Goal: Task Accomplishment & Management: Manage account settings

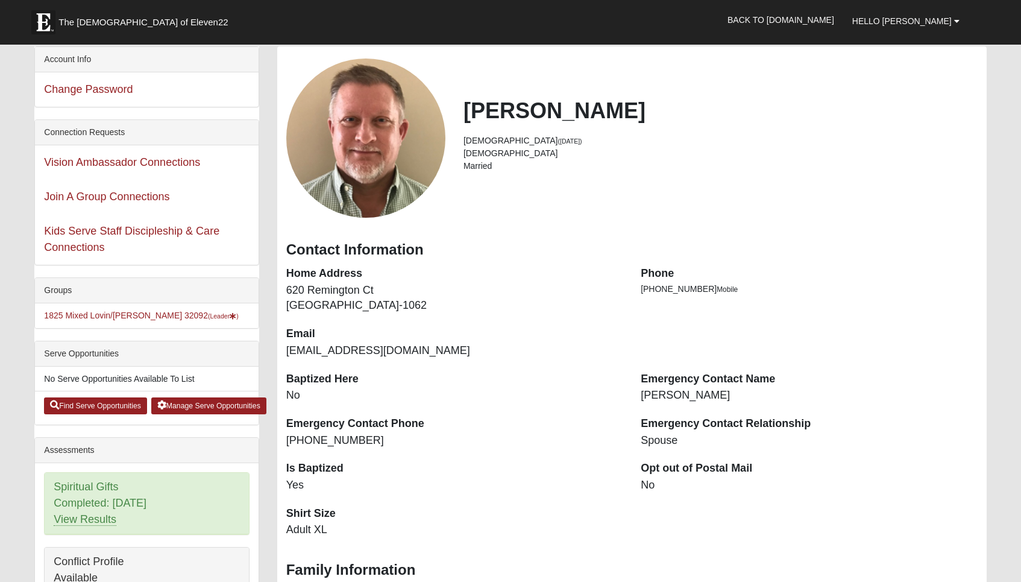
scroll to position [52, 0]
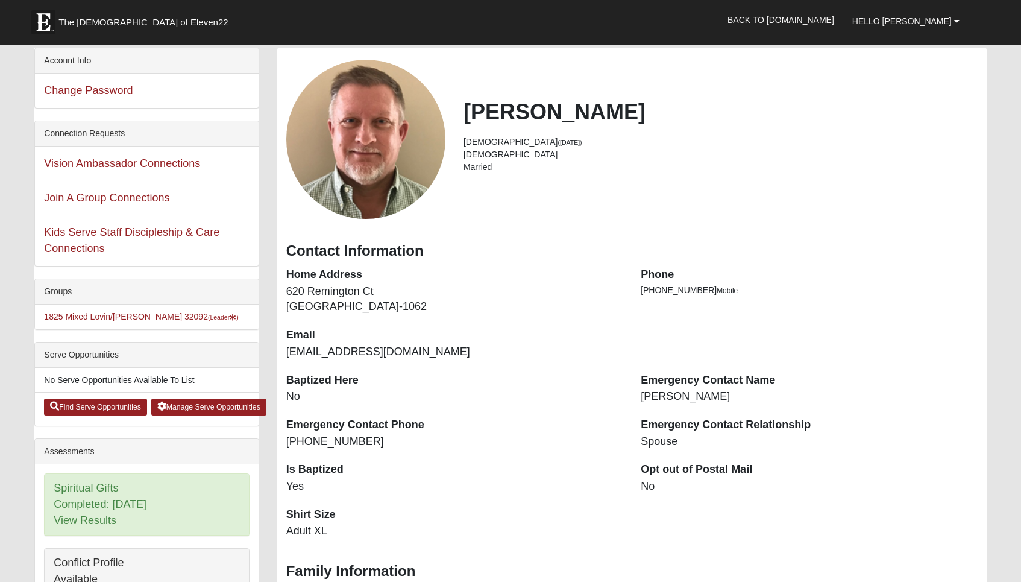
click at [131, 321] on li "1825 Mixed Lovin/Hale 32092 (Leader )" at bounding box center [146, 316] width 223 height 25
click at [131, 318] on link "1825 Mixed Lovin/Hale 32092 (Leader )" at bounding box center [141, 317] width 194 height 10
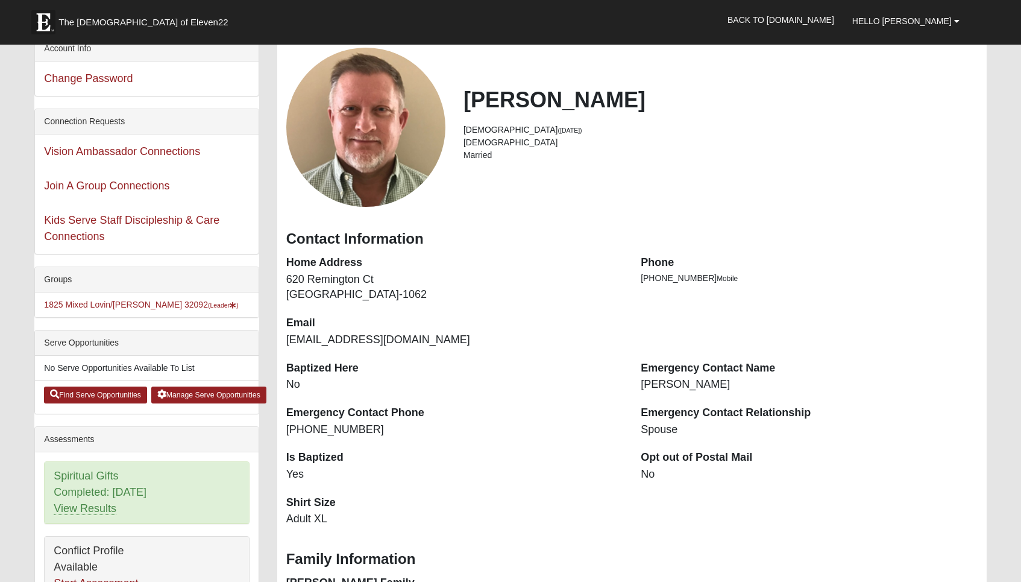
scroll to position [66, 0]
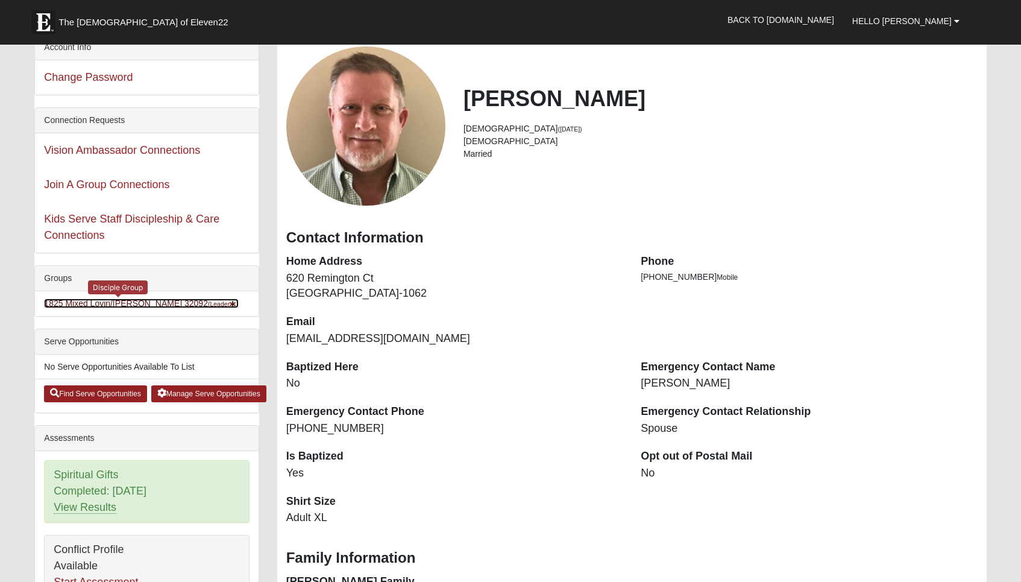
click at [123, 304] on link "1825 Mixed Lovin/Hale 32092 (Leader )" at bounding box center [141, 303] width 194 height 10
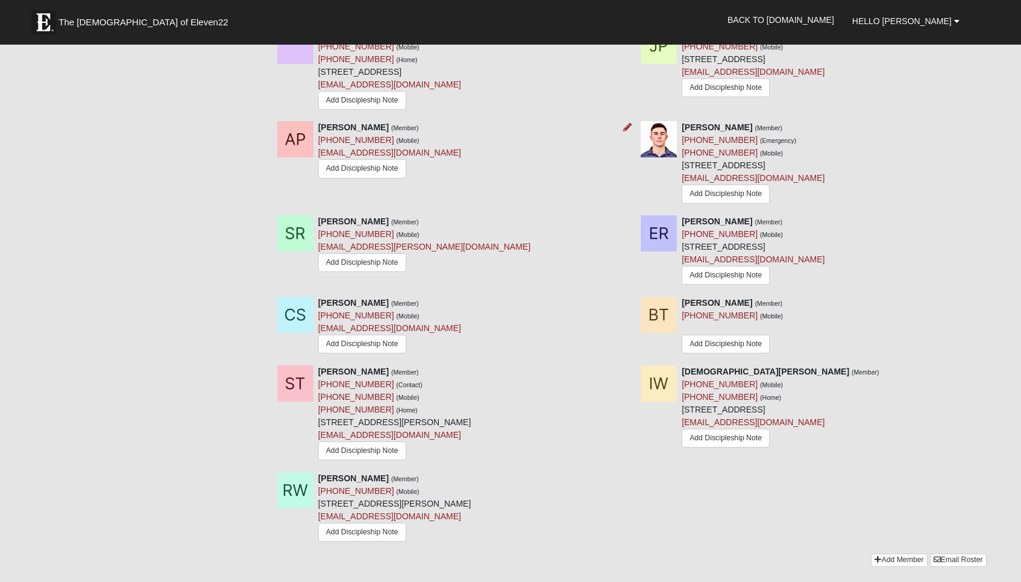
scroll to position [1402, 0]
click at [989, 297] on icon at bounding box center [991, 301] width 8 height 8
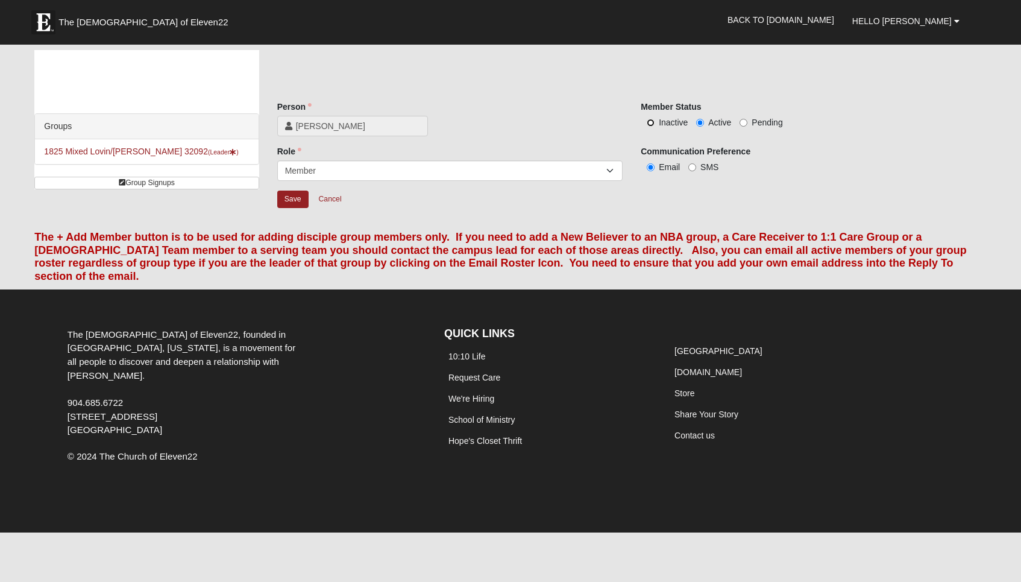
click at [653, 124] on input "Inactive" at bounding box center [651, 123] width 8 height 8
radio input "true"
click at [694, 163] on label "SMS" at bounding box center [703, 167] width 30 height 12
click at [694, 163] on input "SMS" at bounding box center [692, 167] width 8 height 8
radio input "true"
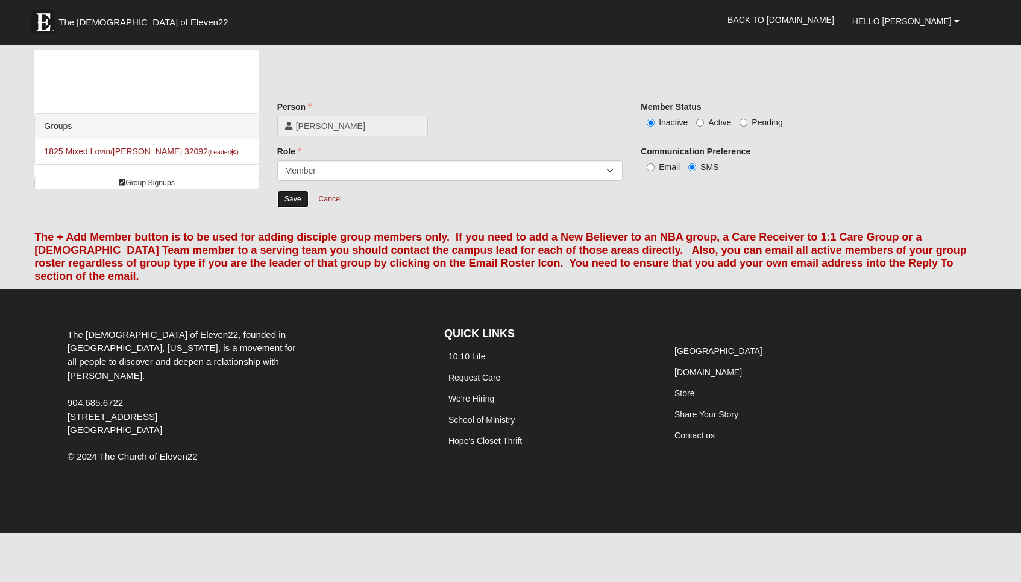
click at [292, 198] on input "Save" at bounding box center [292, 198] width 31 height 17
